Goal: Task Accomplishment & Management: Manage account settings

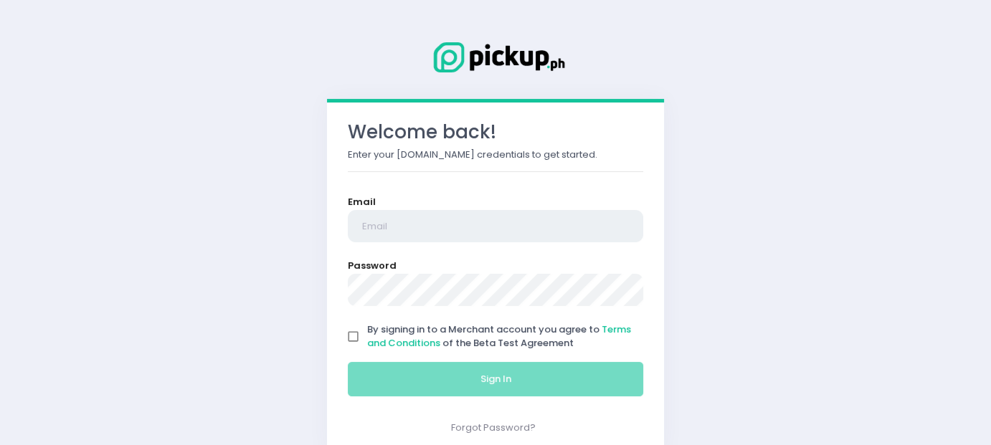
click at [423, 217] on input "email" at bounding box center [496, 226] width 296 height 33
type input "[EMAIL_ADDRESS][DOMAIN_NAME]"
click at [353, 341] on input "By signing in to a Merchant account you agree to Terms and Conditions of the Be…" at bounding box center [353, 337] width 27 height 27
checkbox input "true"
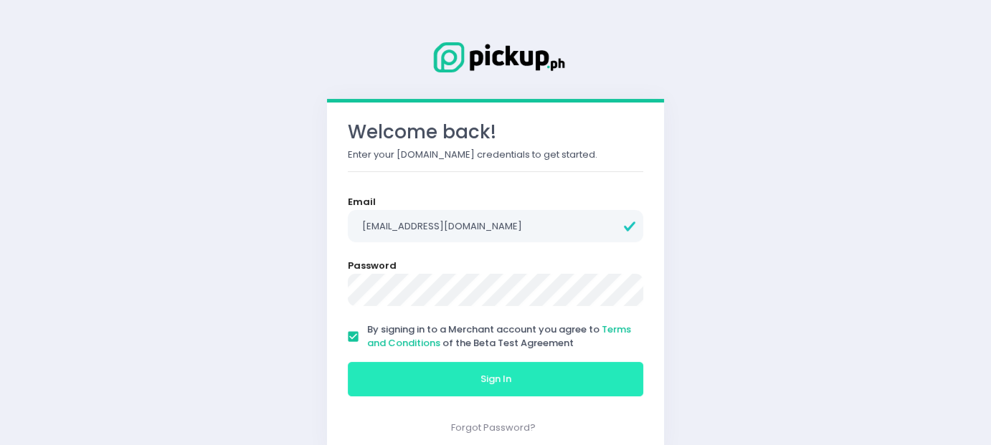
click at [403, 377] on button "Sign In" at bounding box center [496, 379] width 296 height 34
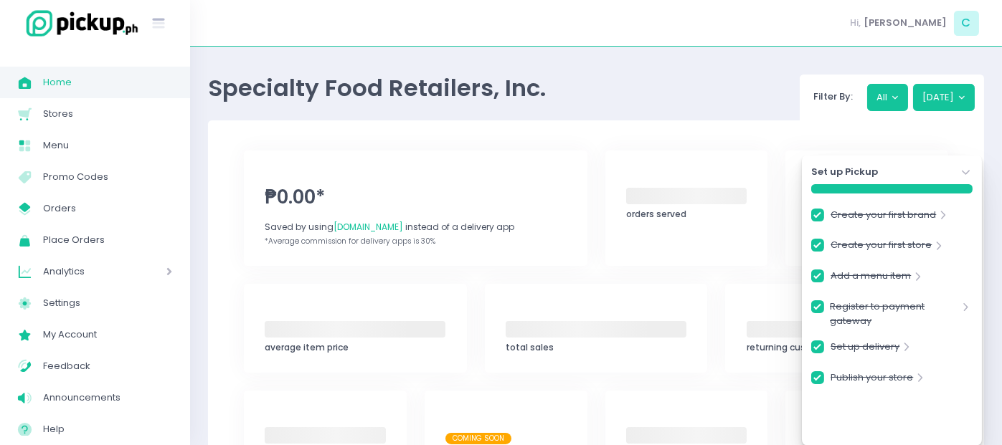
checkbox input "true"
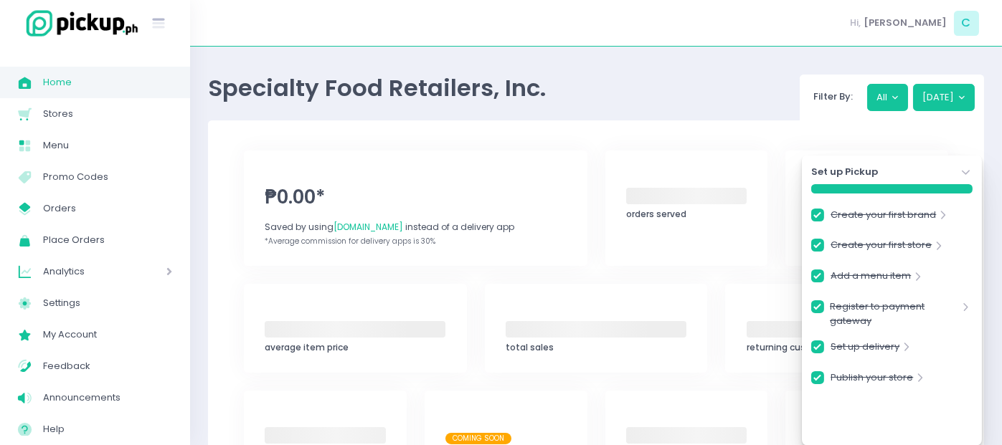
checkbox input "true"
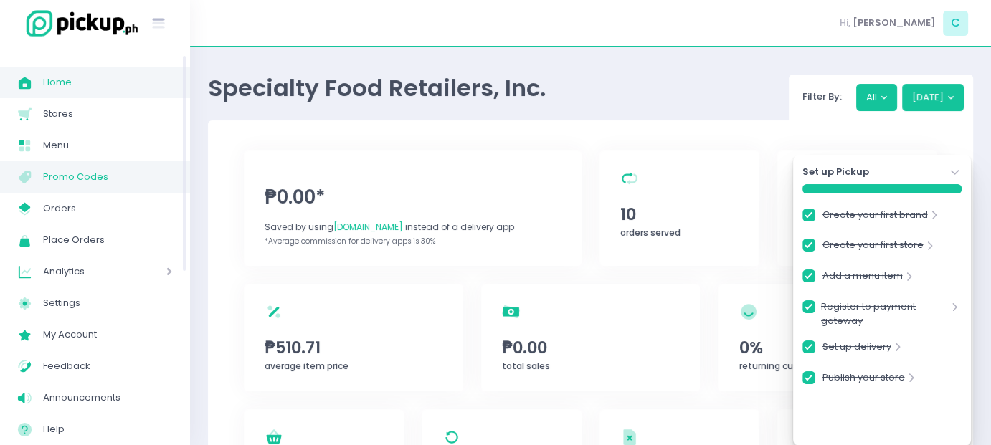
click at [72, 175] on span "Promo Codes" at bounding box center [107, 177] width 129 height 19
checkbox input "true"
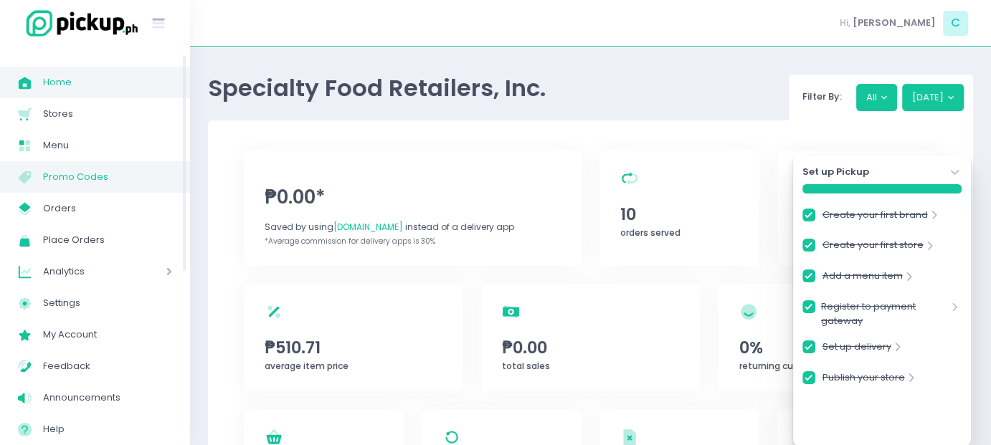
checkbox input "true"
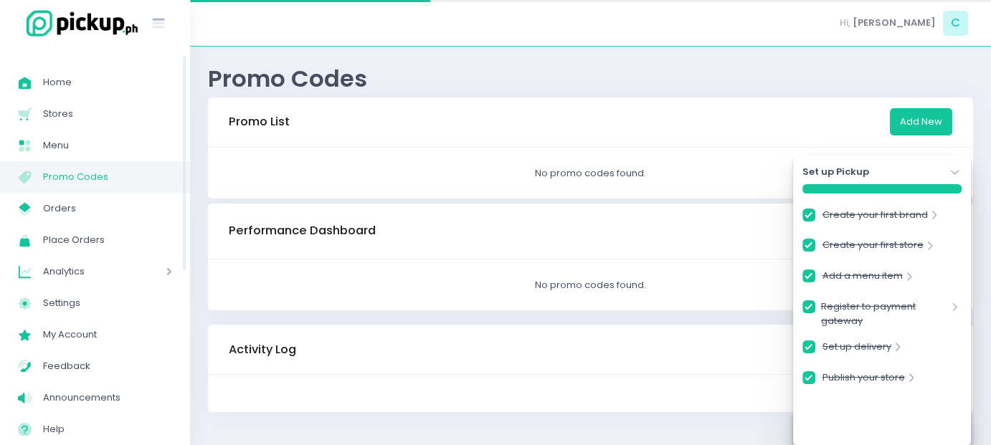
checkbox input "true"
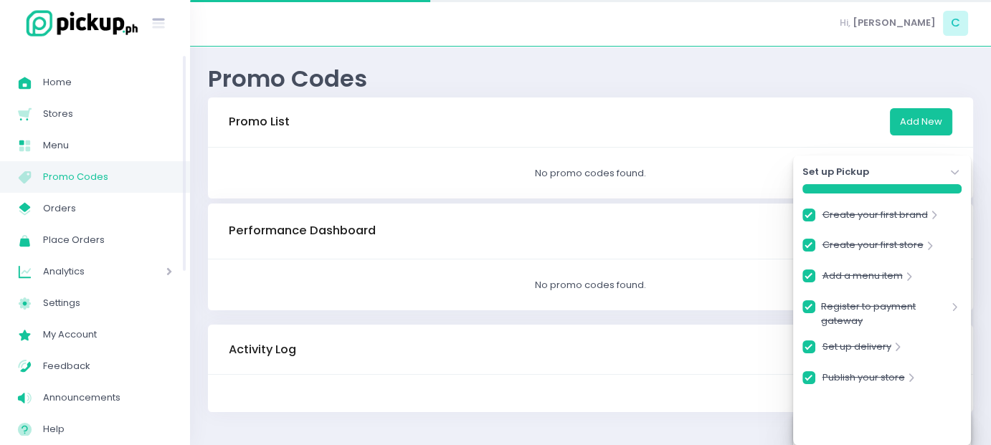
checkbox input "true"
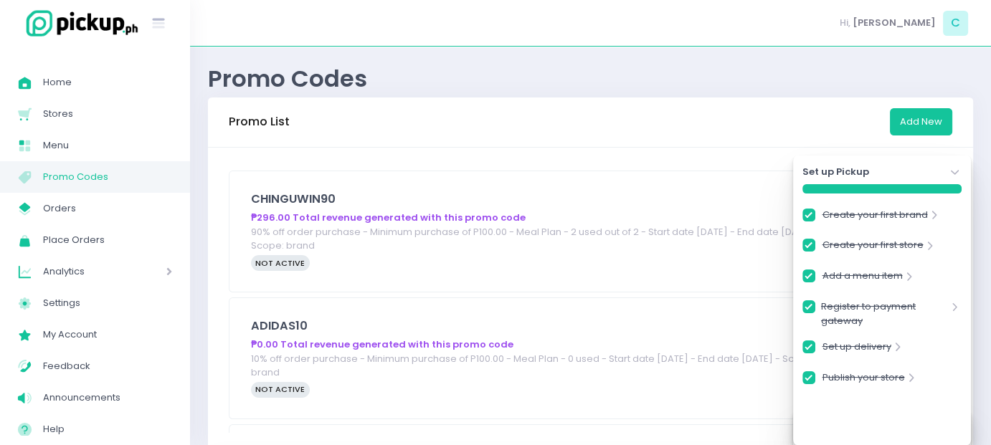
click at [955, 173] on icon "Stockholm-icons / Navigation / Angle-down Created with Sketch." at bounding box center [955, 173] width 14 height 14
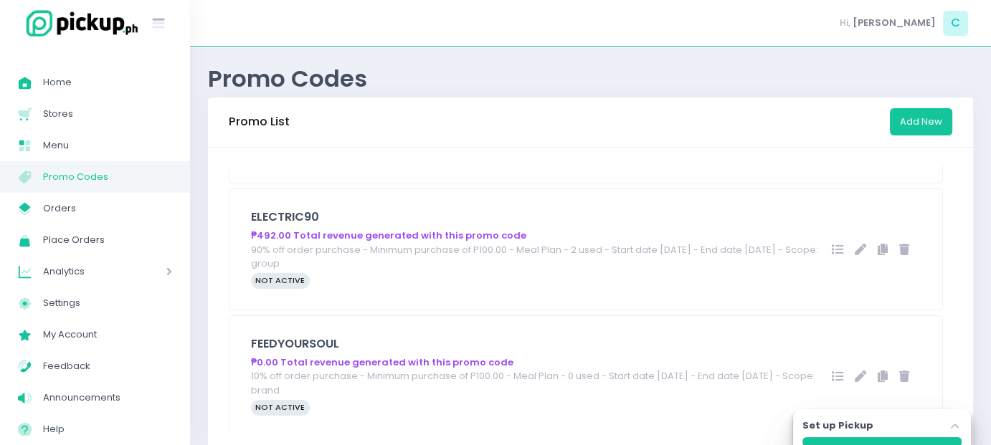
scroll to position [646, 0]
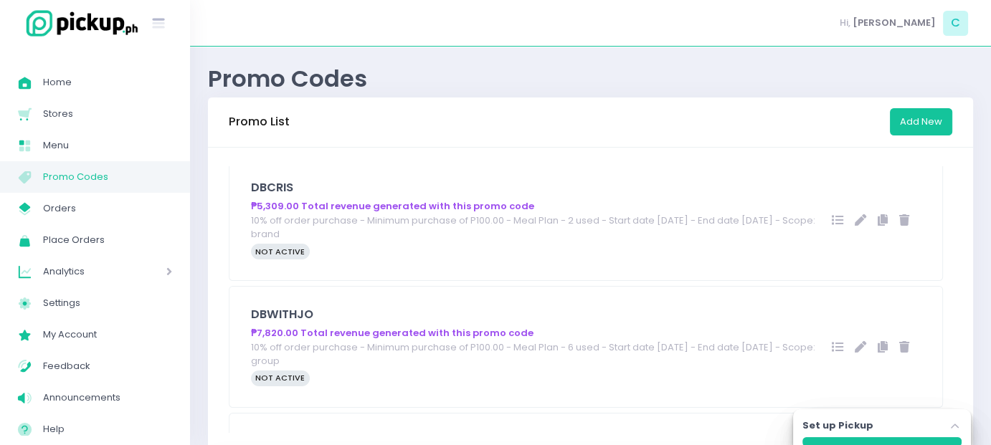
click at [535, 188] on h5 "DBCRIS" at bounding box center [541, 188] width 581 height 14
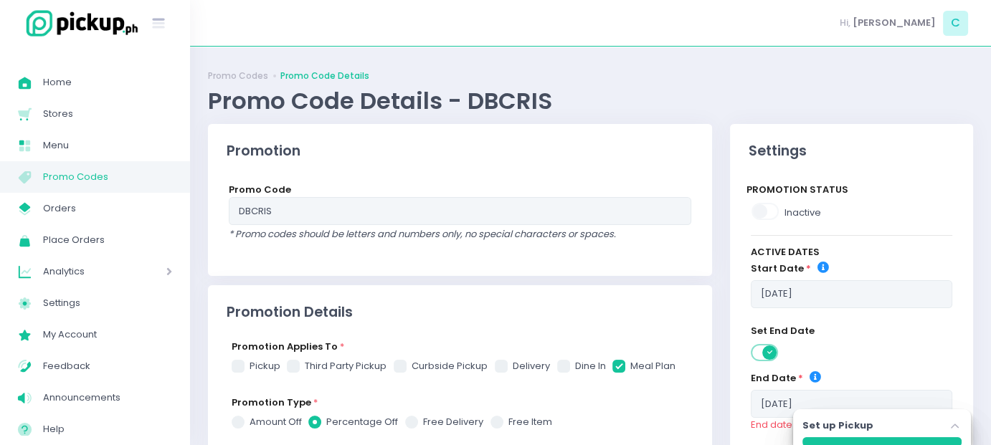
checkbox input "true"
radio input "true"
